Goal: Transaction & Acquisition: Purchase product/service

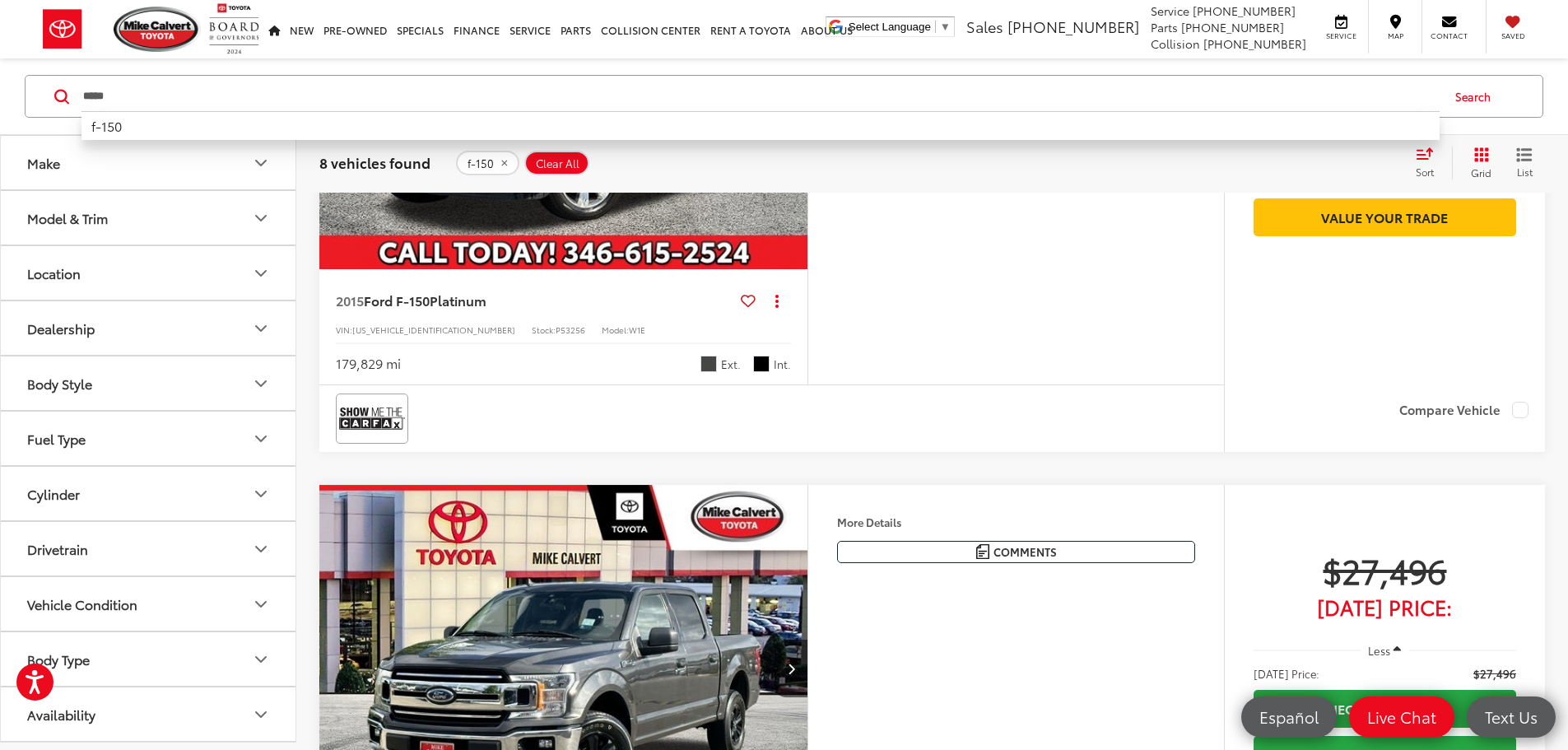
drag, startPoint x: 279, startPoint y: 87, endPoint x: 56, endPoint y: 87, distance: 223.0
click at [56, 87] on div "***** ***** f-150 Search" at bounding box center [784, 96] width 1519 height 43
type input "*******"
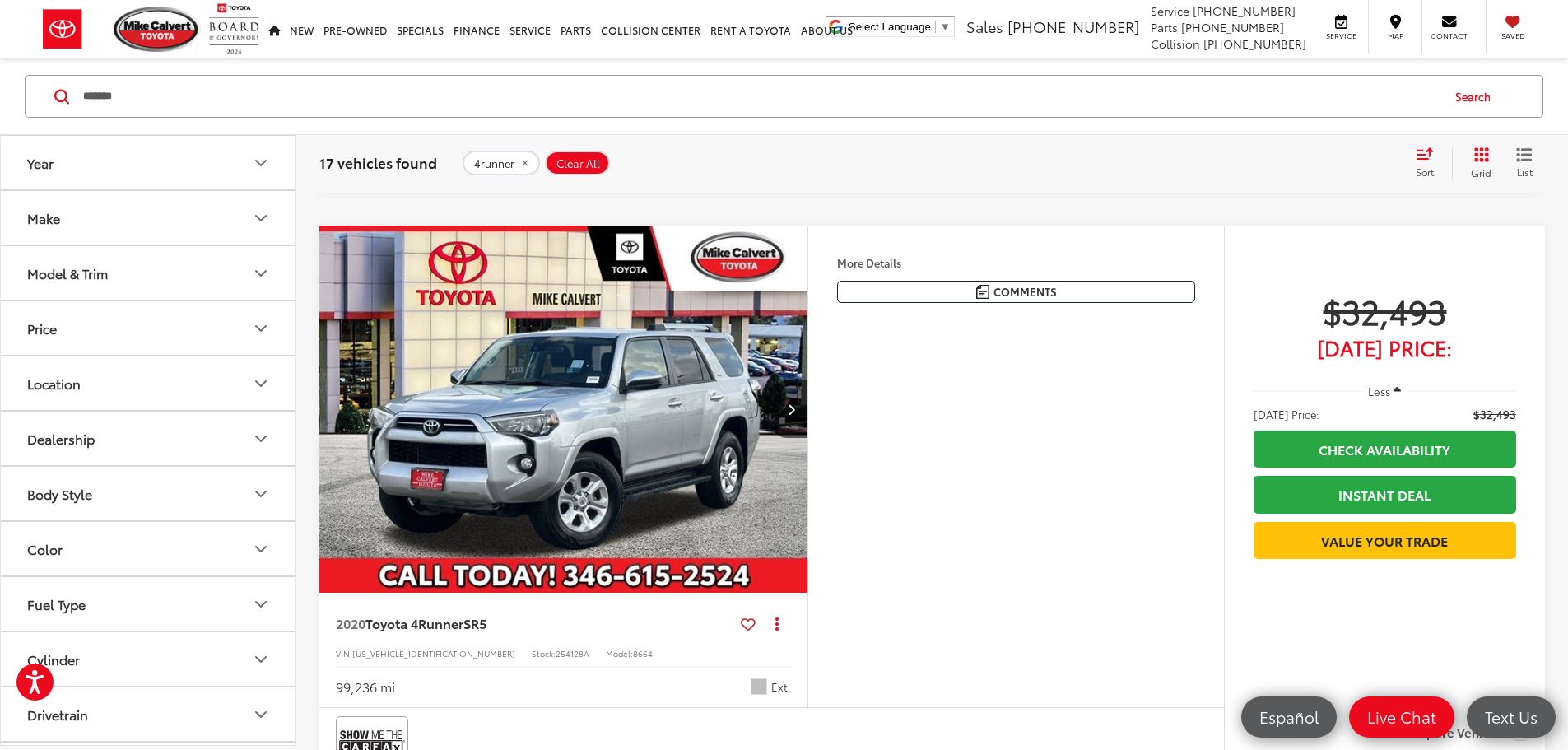
scroll to position [411, 0]
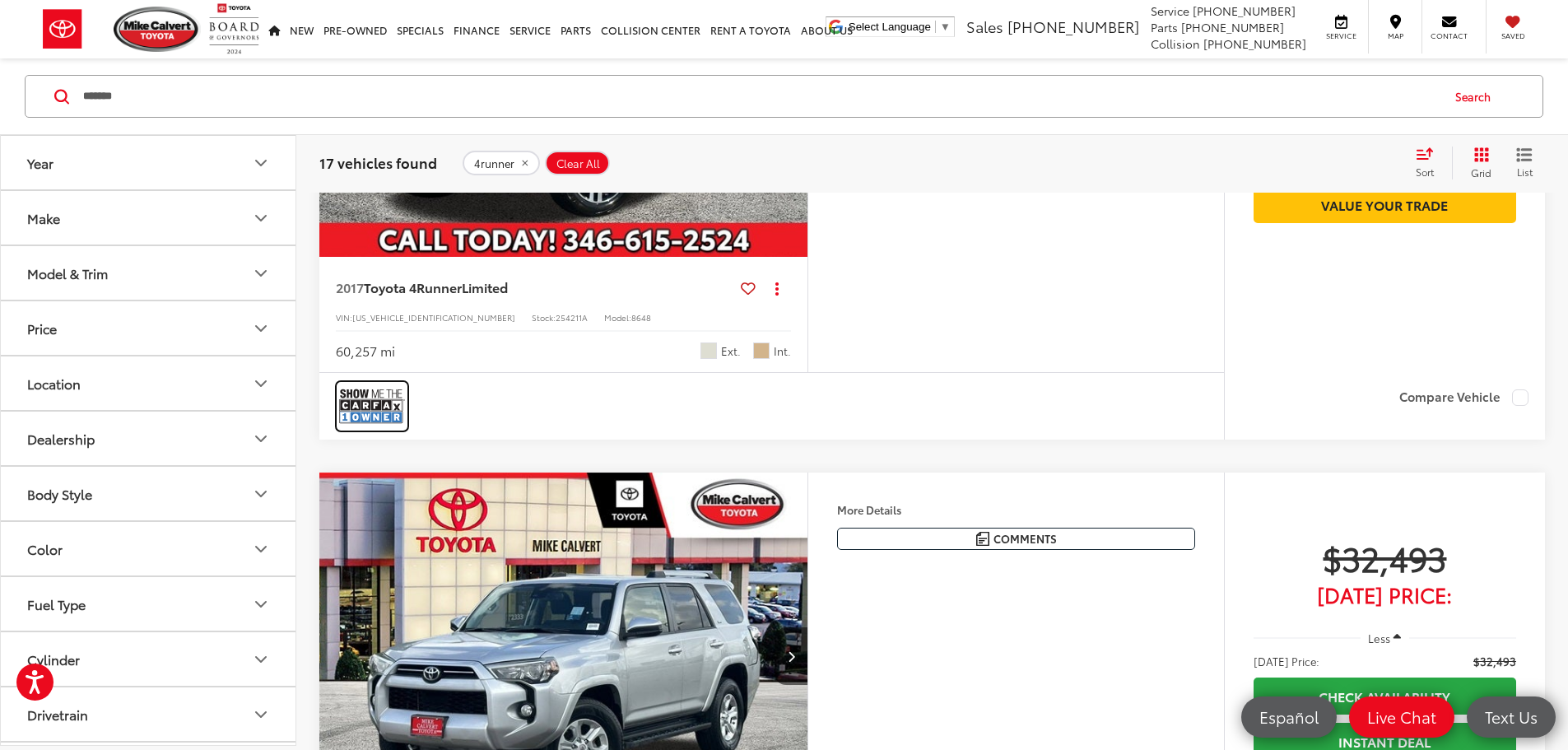
click at [363, 428] on img at bounding box center [372, 405] width 66 height 44
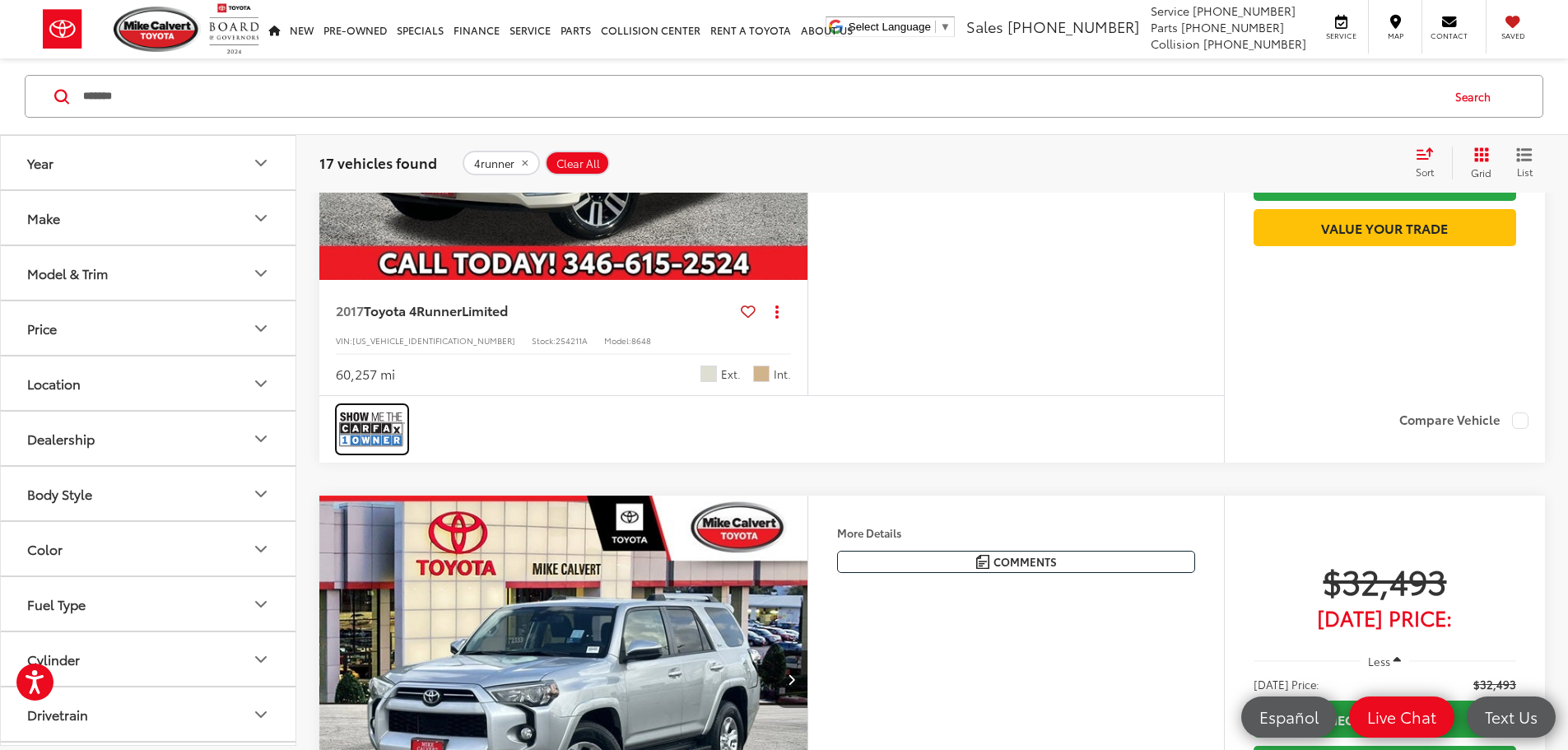
scroll to position [165, 0]
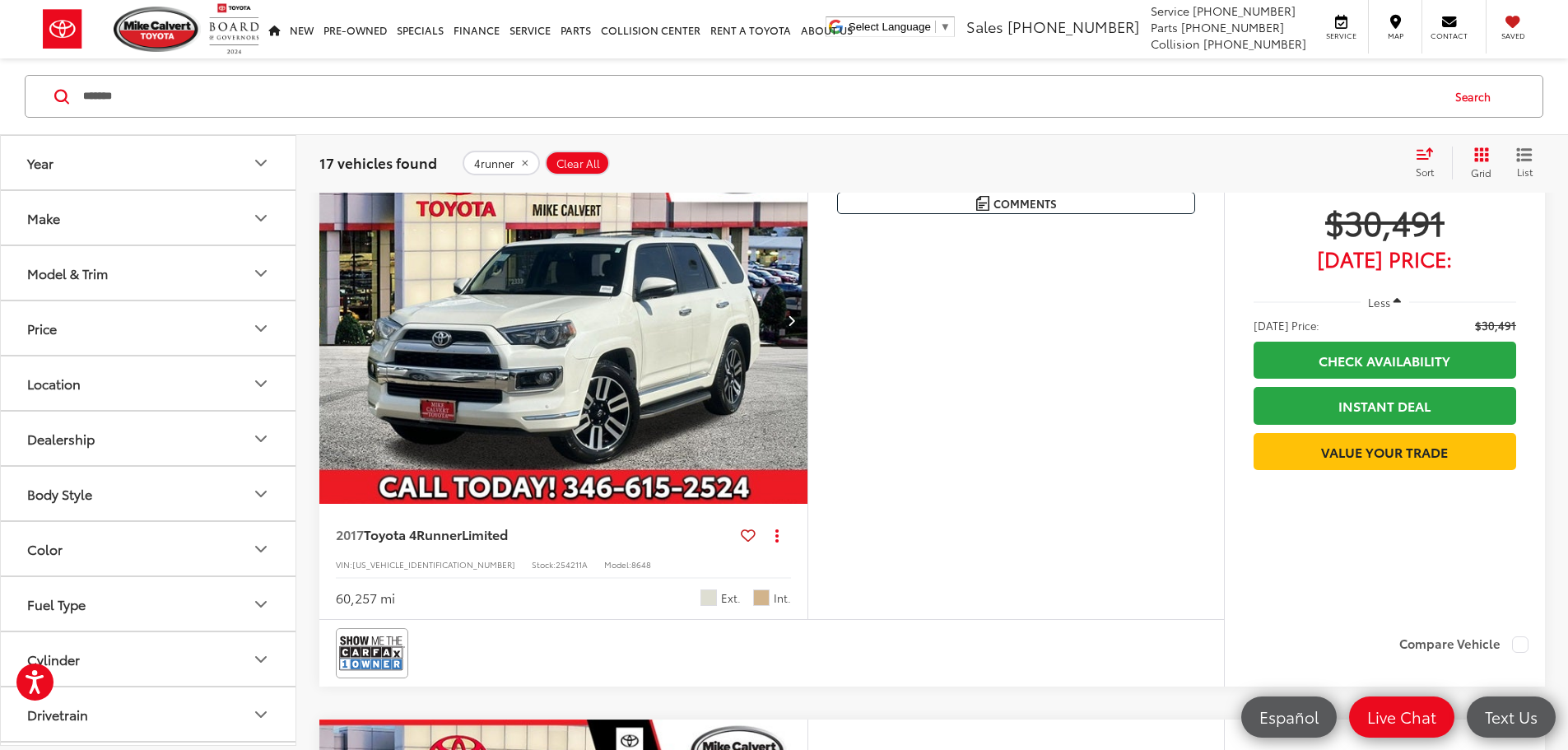
click at [611, 411] on img "2017 Toyota 4Runner Limited 0" at bounding box center [564, 320] width 490 height 368
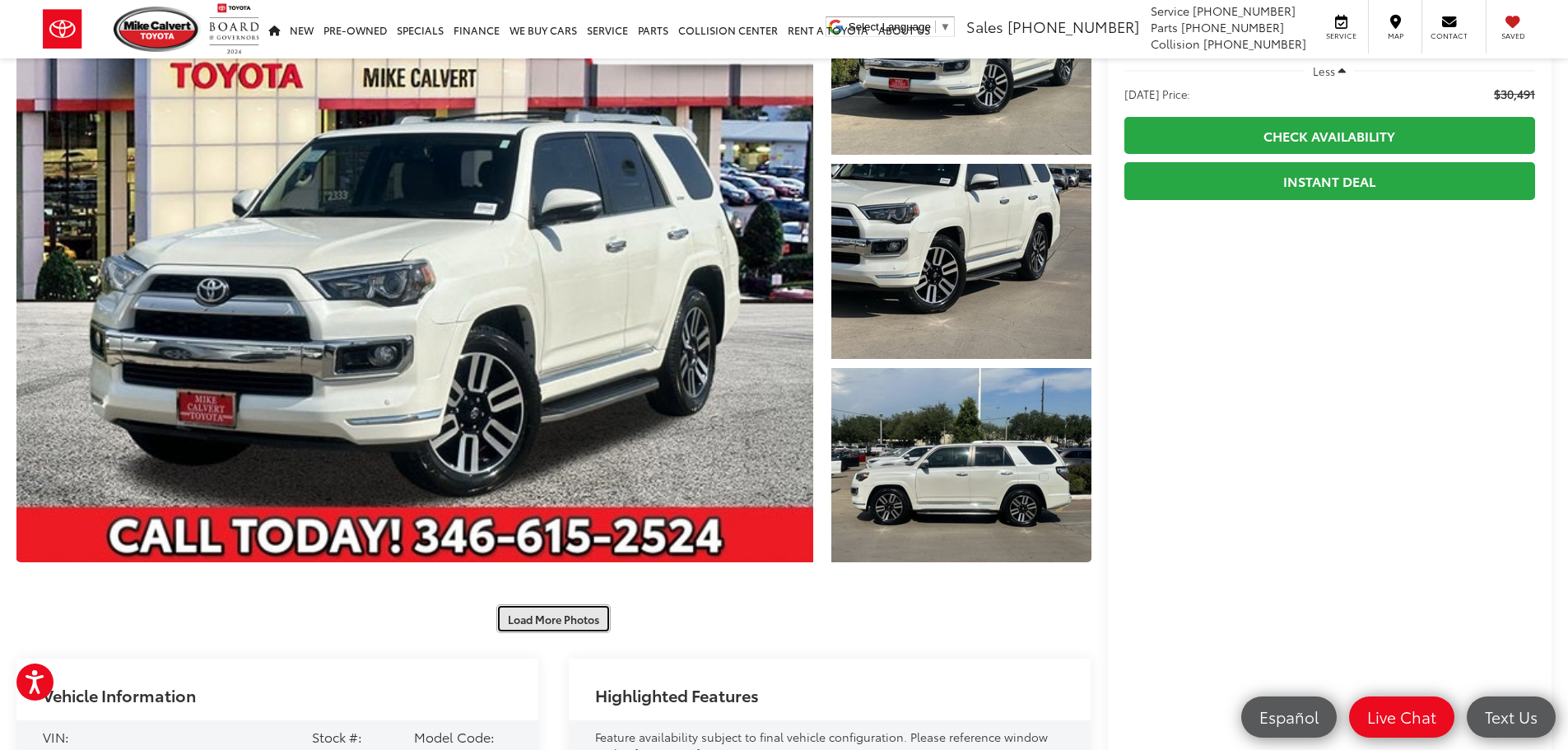
click at [551, 621] on button "Load More Photos" at bounding box center [553, 619] width 114 height 29
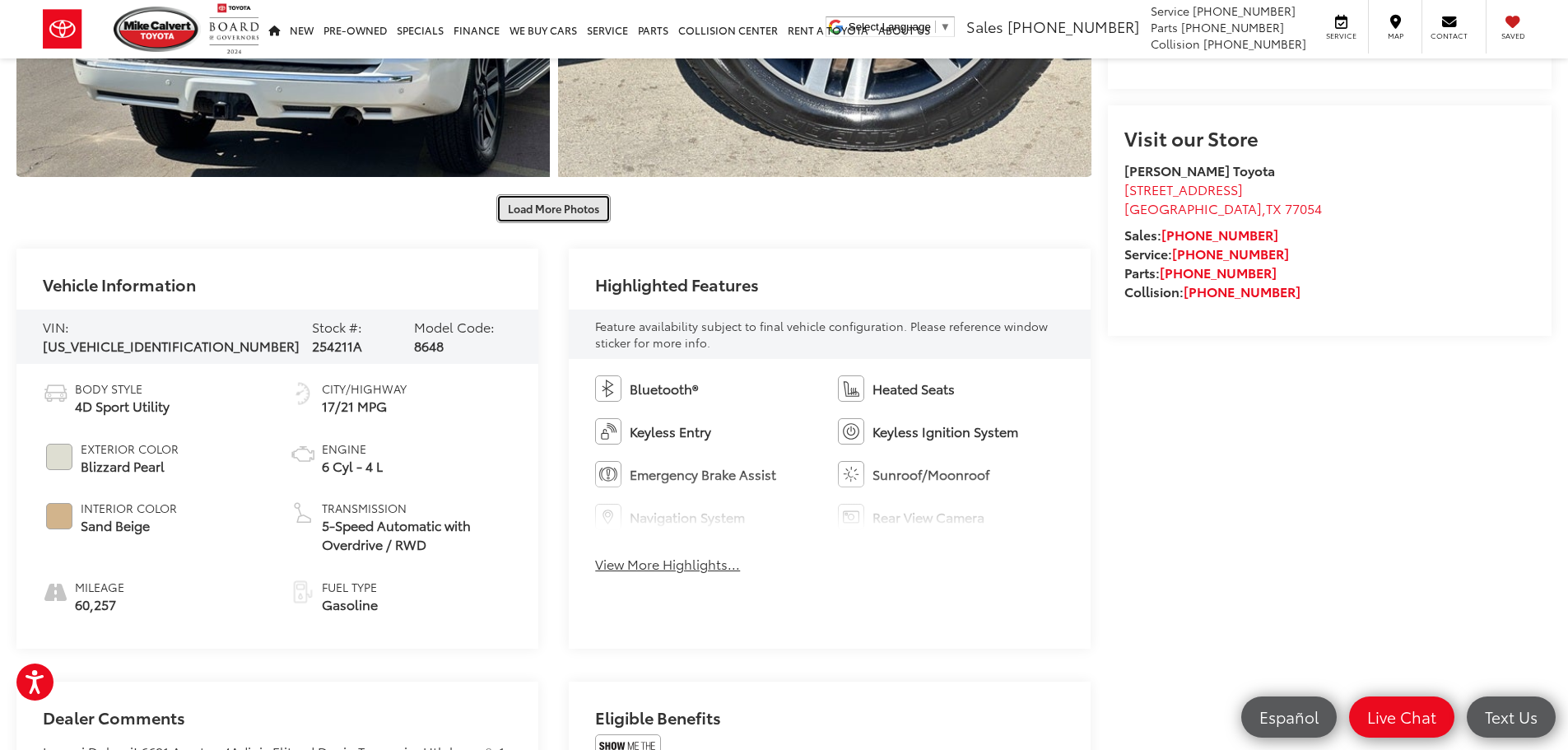
scroll to position [1235, 0]
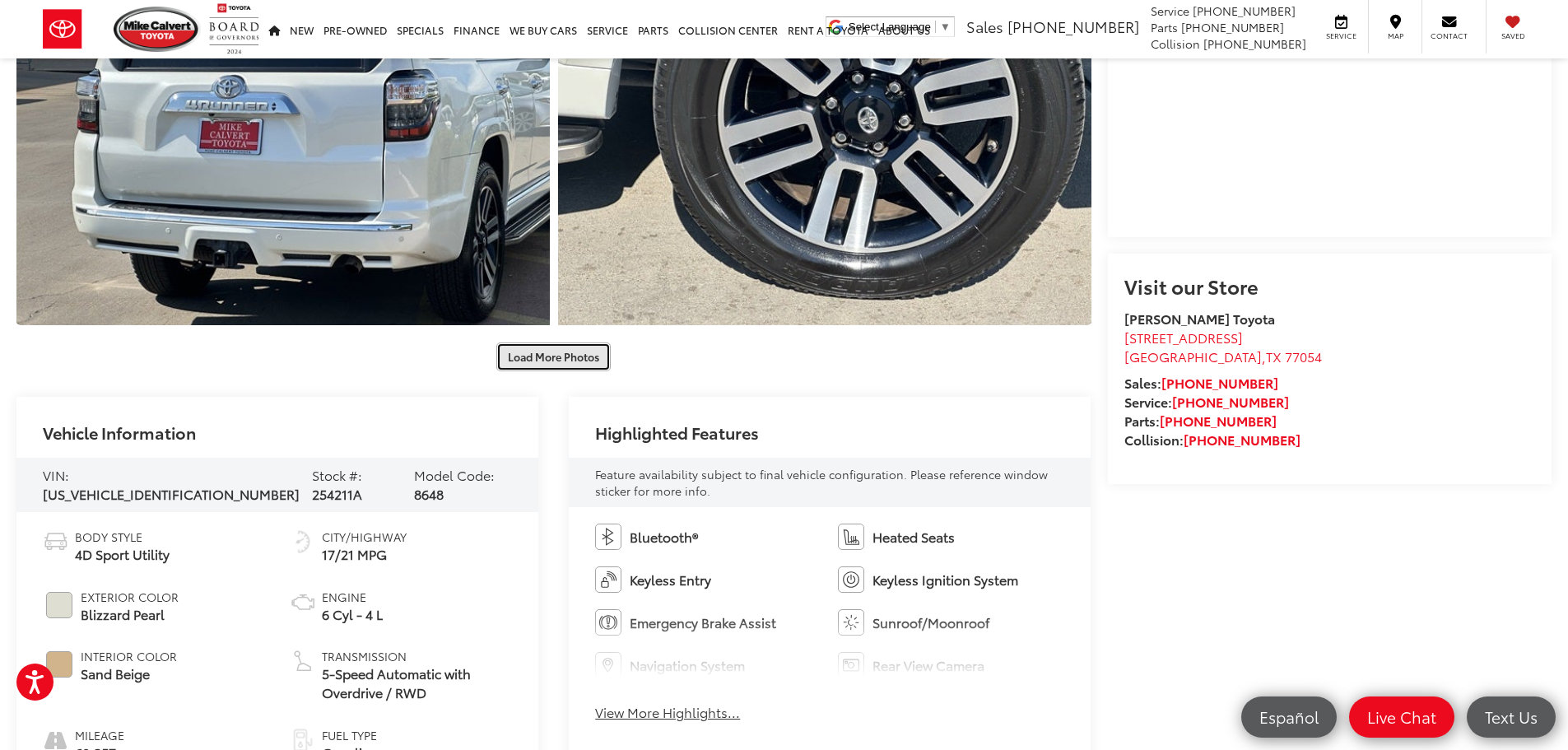
click at [541, 357] on button "Load More Photos" at bounding box center [553, 357] width 114 height 29
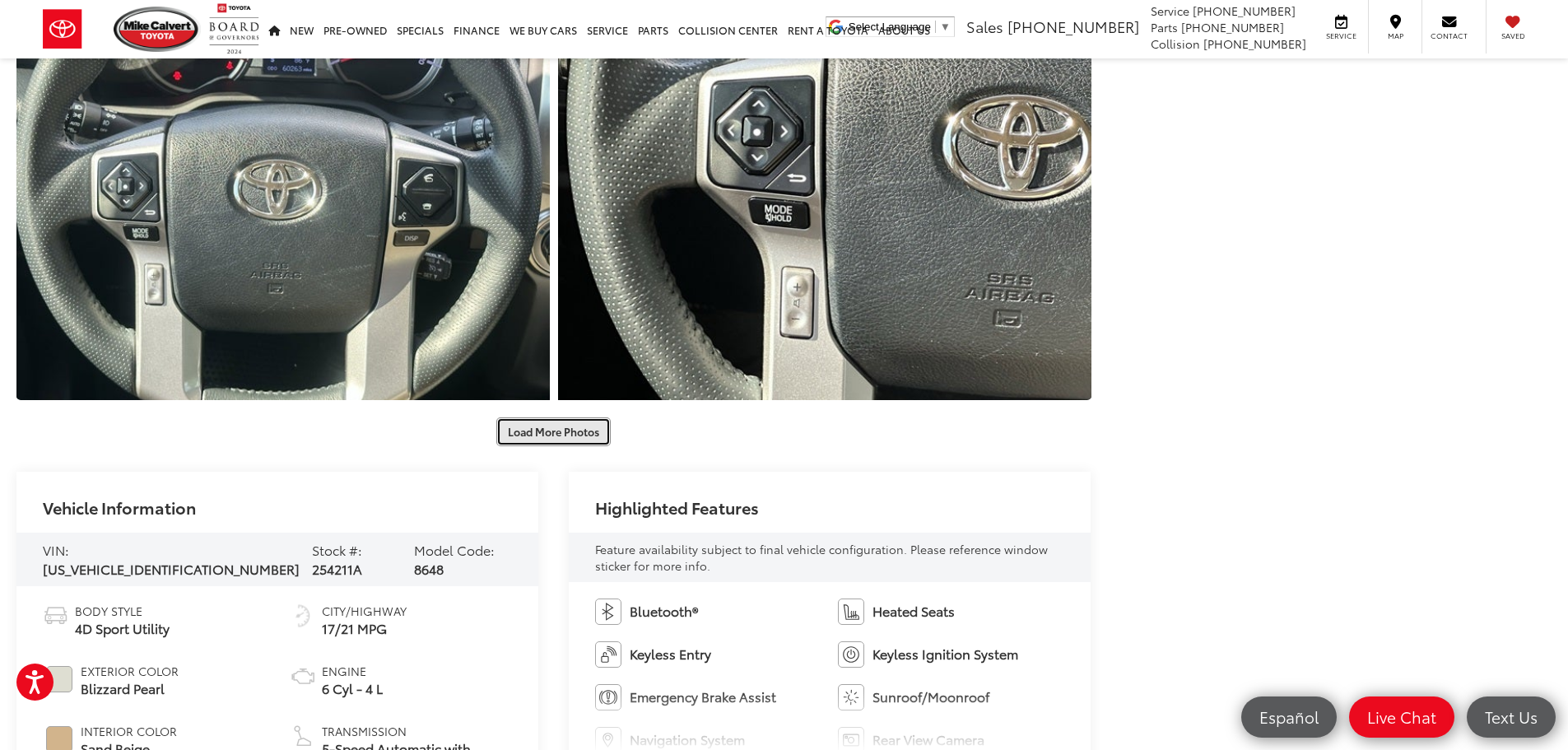
scroll to position [1976, 0]
click at [516, 433] on button "Load More Photos" at bounding box center [553, 433] width 114 height 29
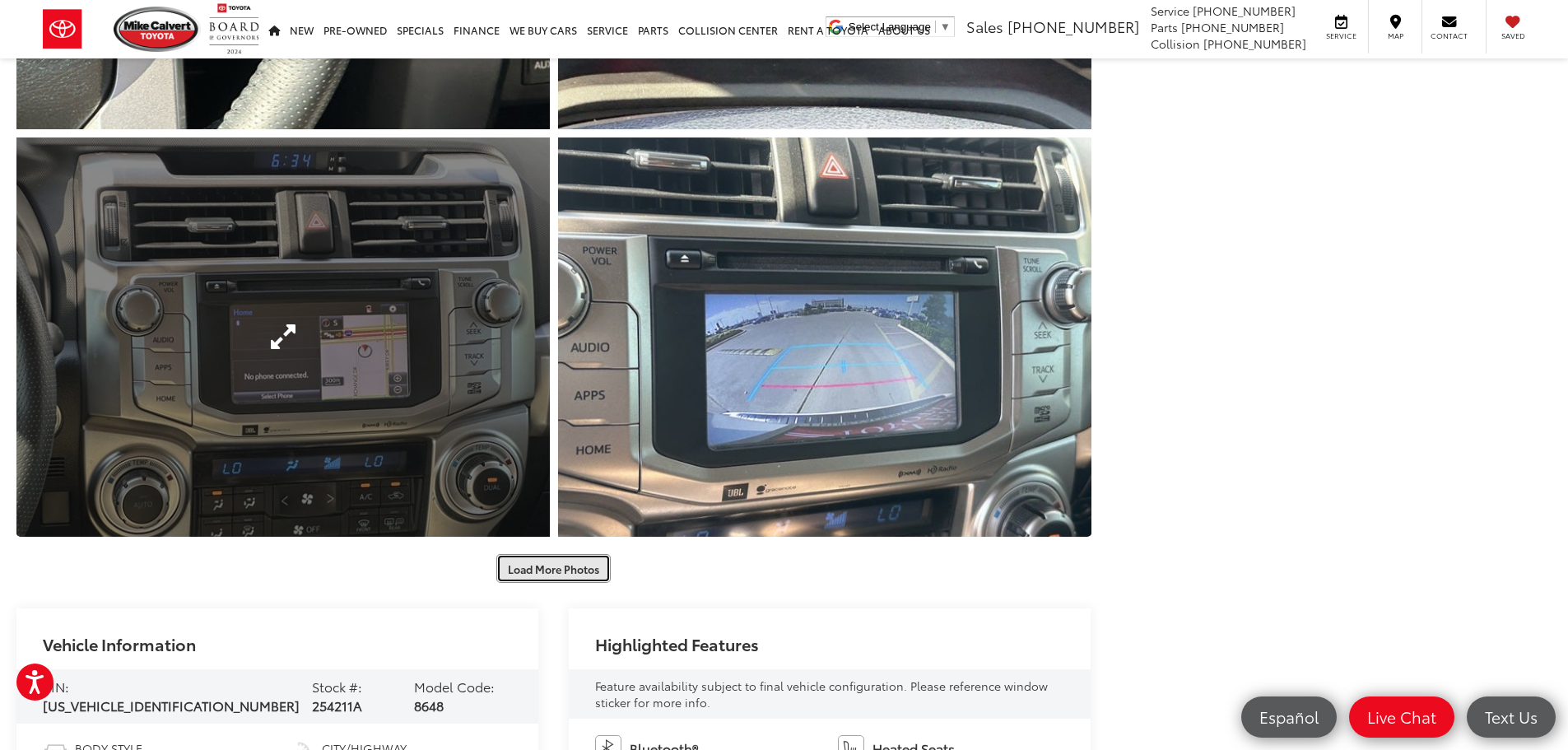
scroll to position [2799, 0]
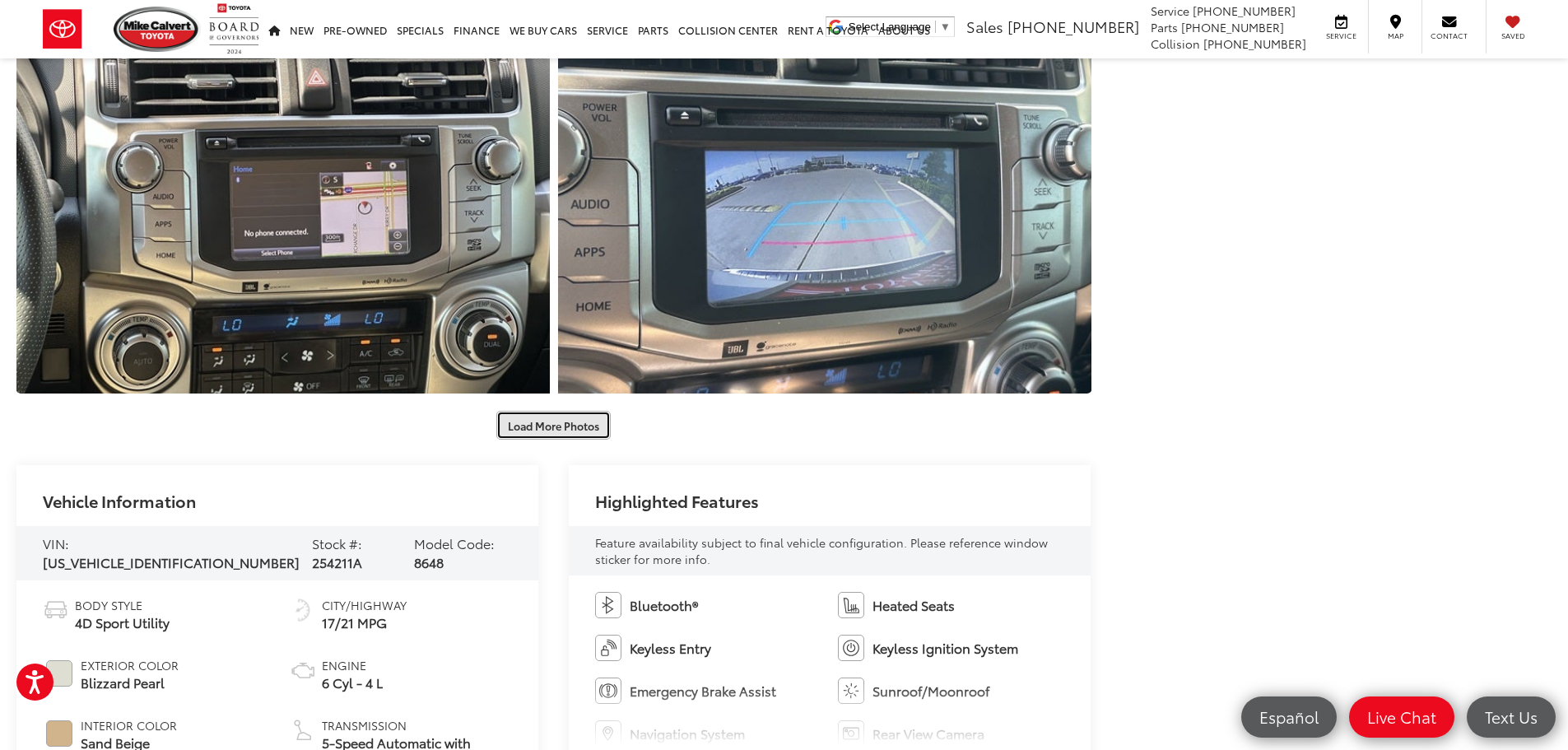
click at [526, 425] on button "Load More Photos" at bounding box center [553, 425] width 114 height 29
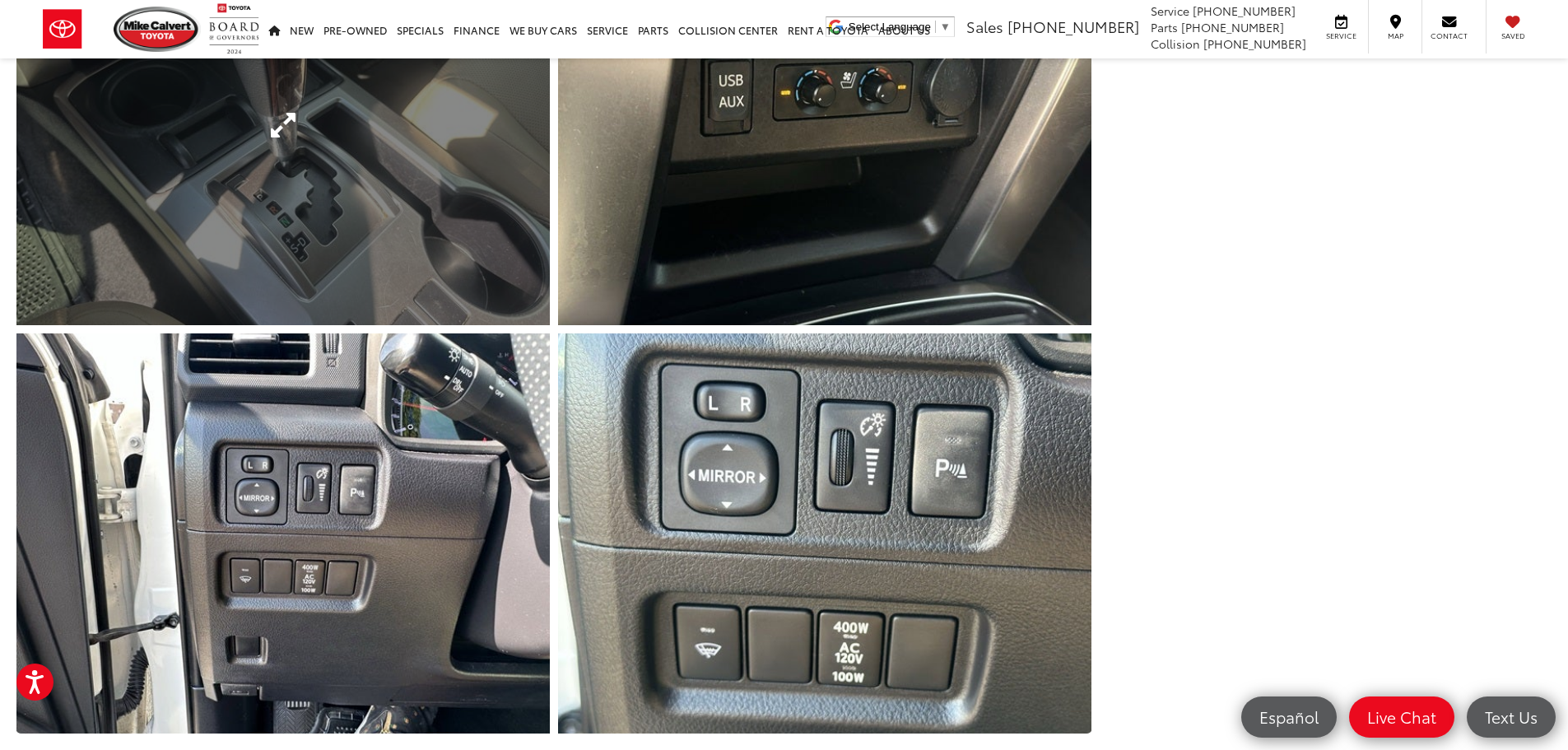
scroll to position [3457, 0]
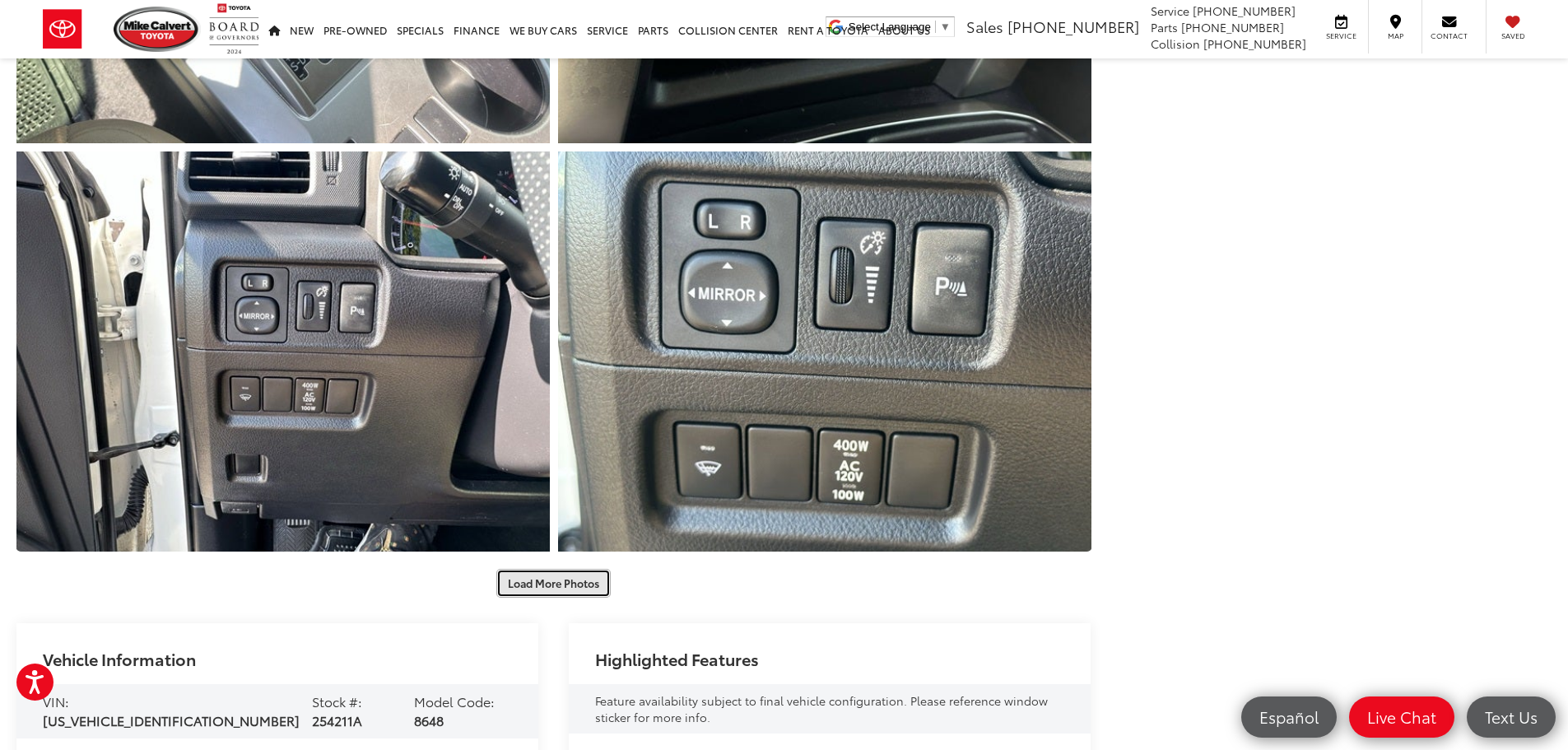
click at [531, 580] on button "Load More Photos" at bounding box center [553, 584] width 114 height 29
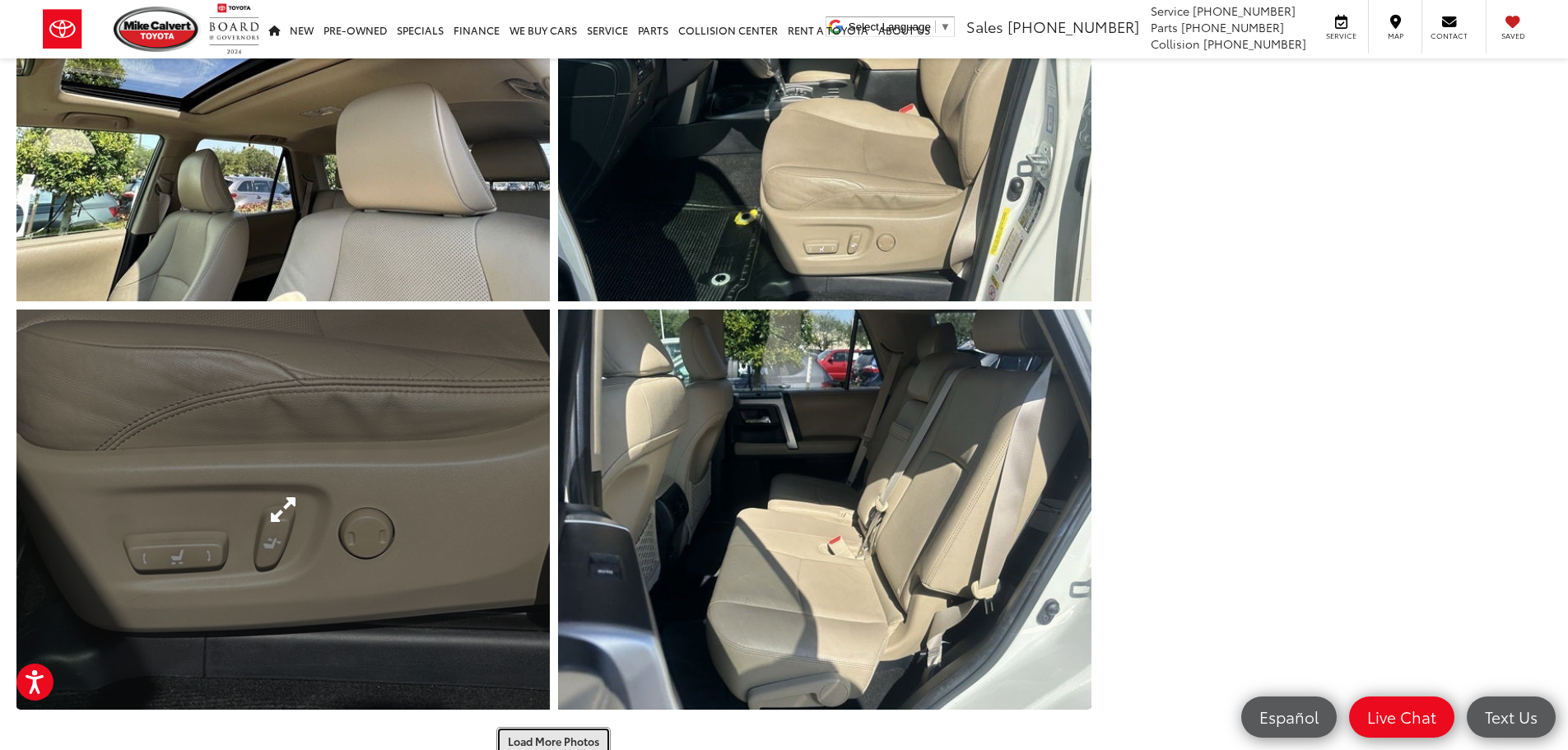
scroll to position [4445, 0]
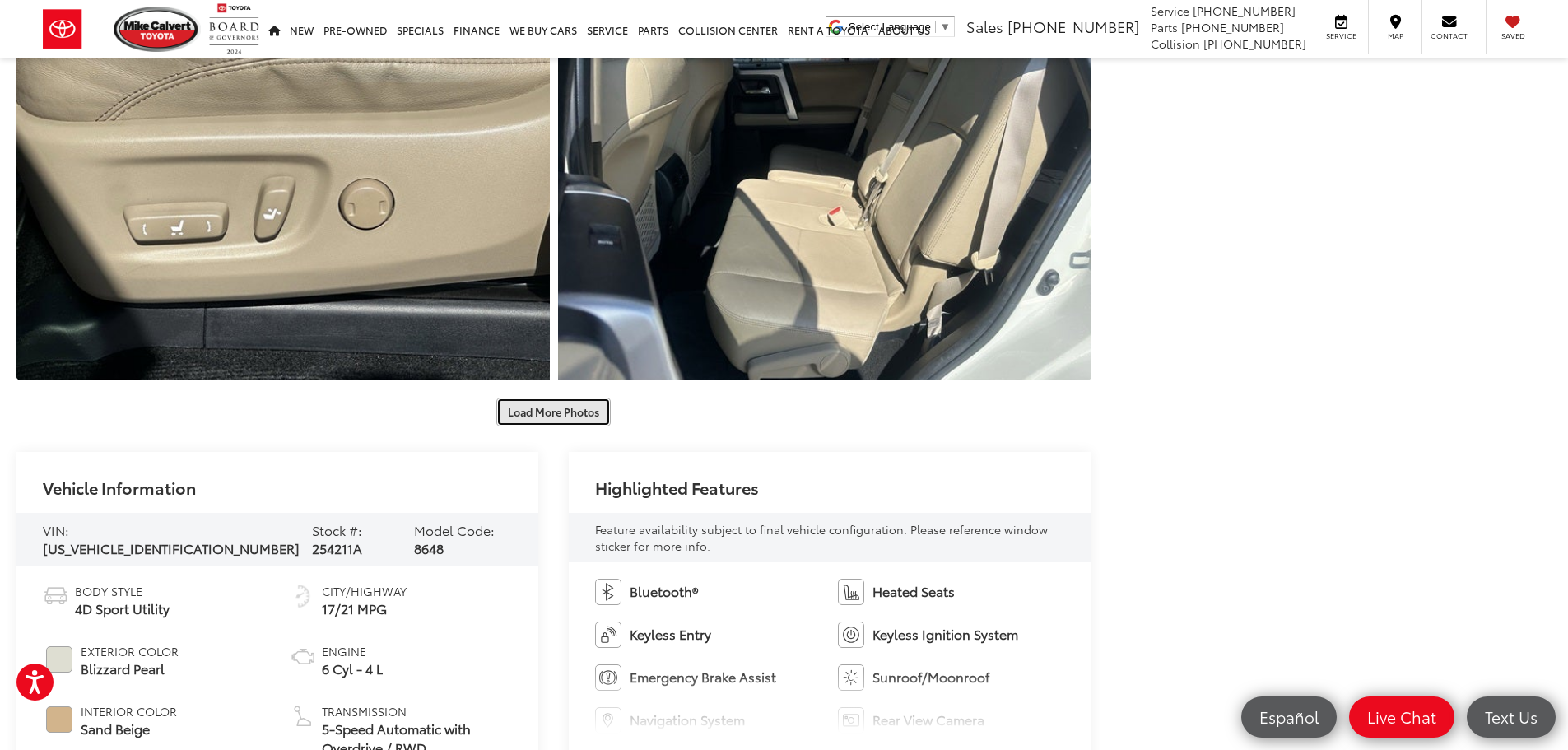
click at [542, 416] on button "Load More Photos" at bounding box center [553, 412] width 114 height 29
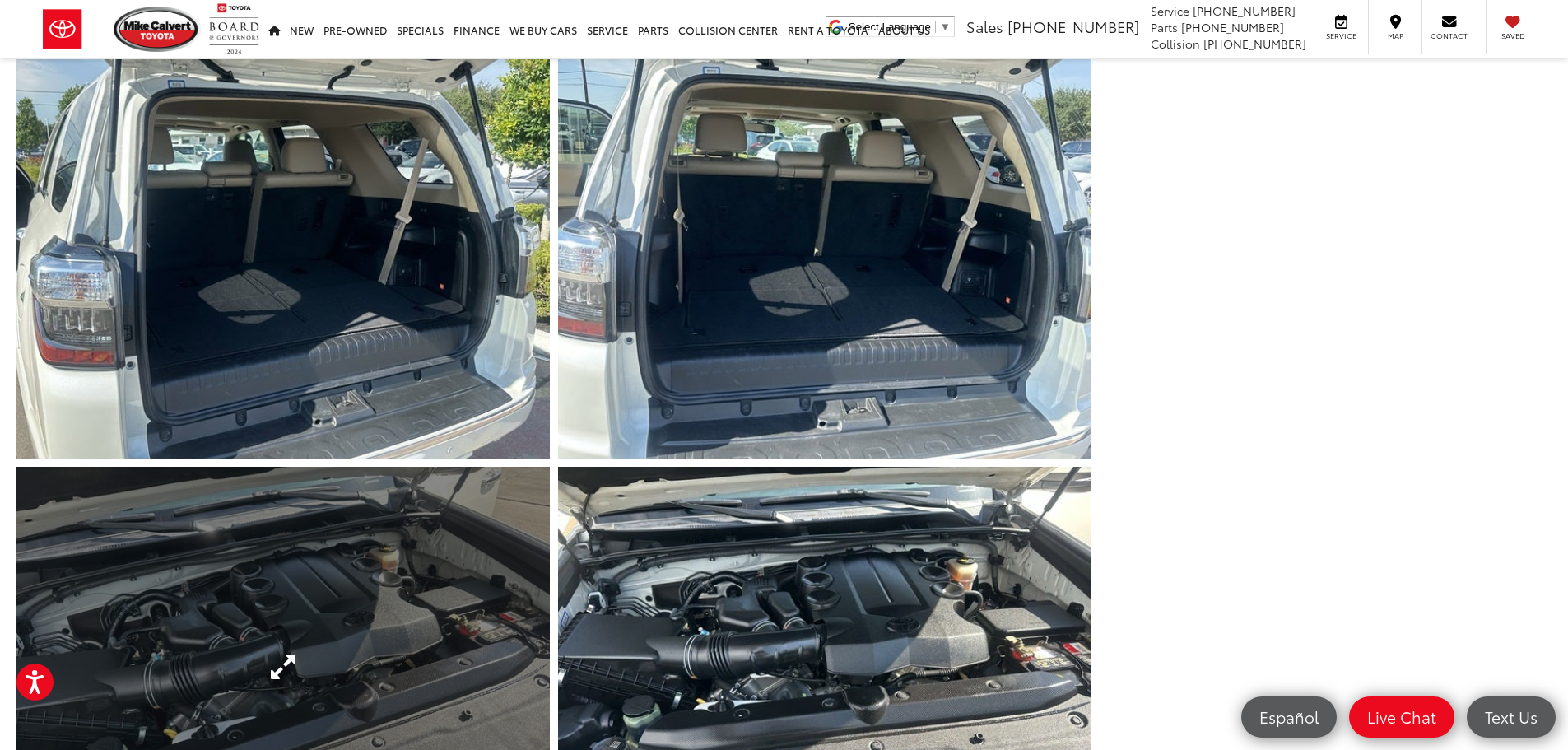
scroll to position [5103, 0]
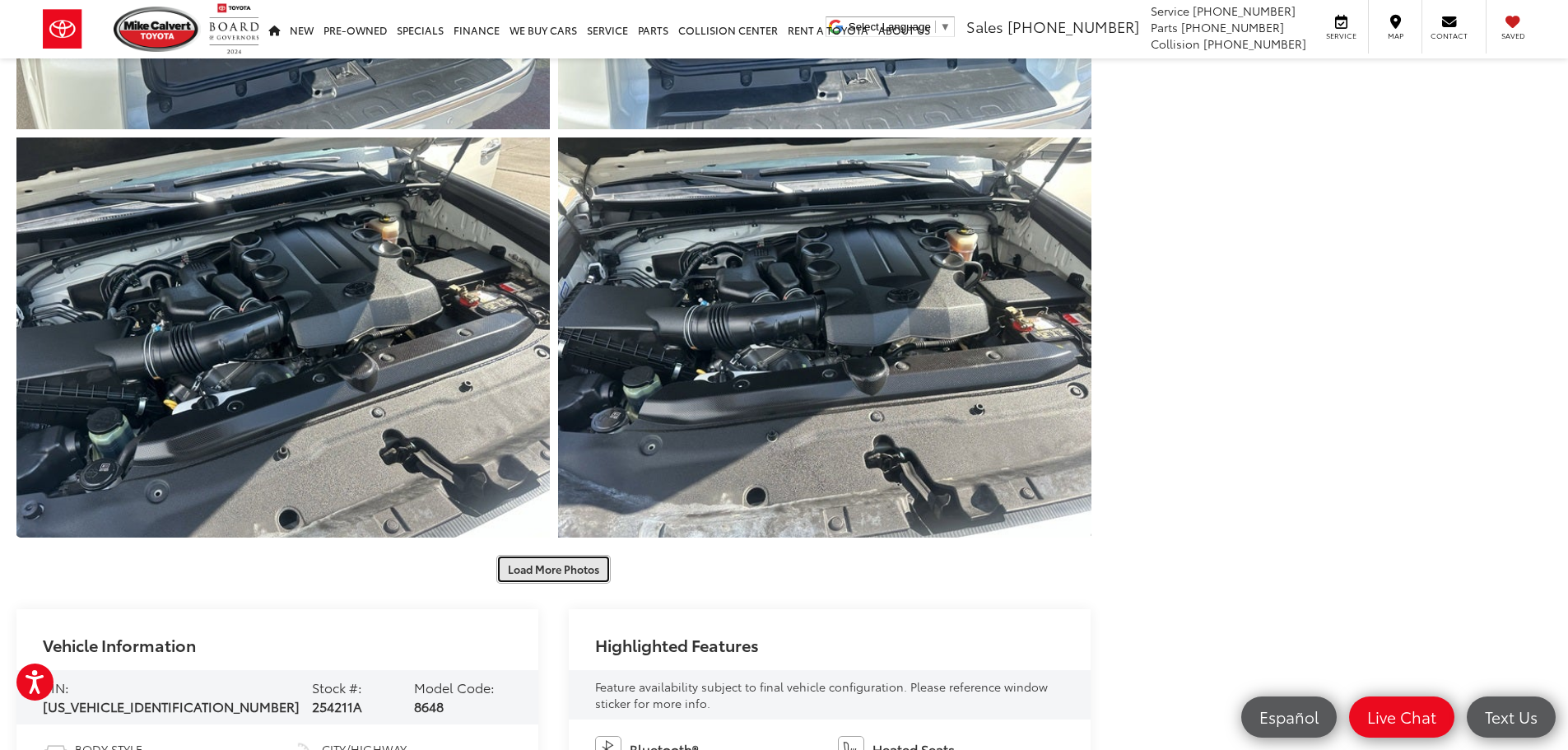
click at [528, 573] on button "Load More Photos" at bounding box center [553, 569] width 114 height 29
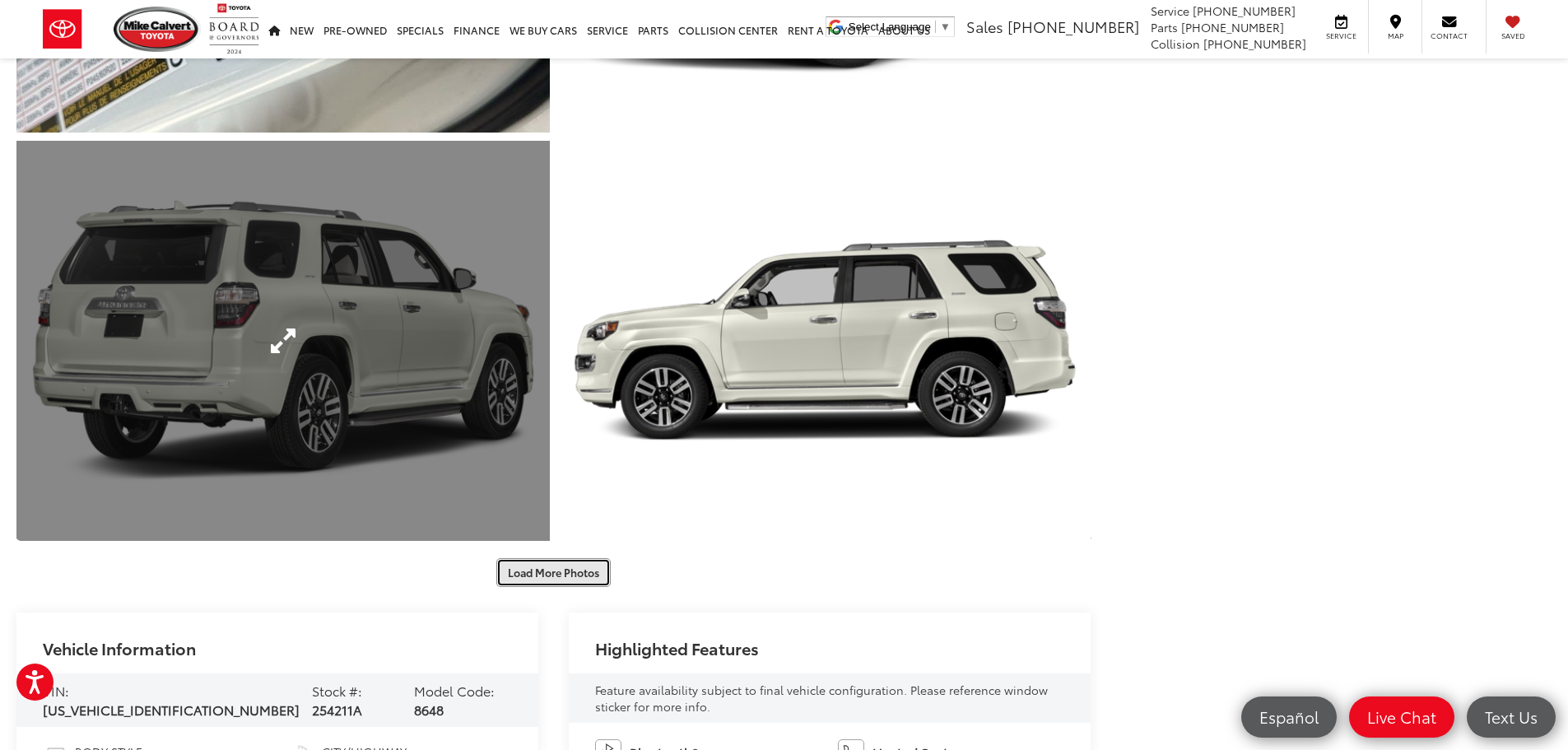
scroll to position [5927, 0]
